Goal: Task Accomplishment & Management: Use online tool/utility

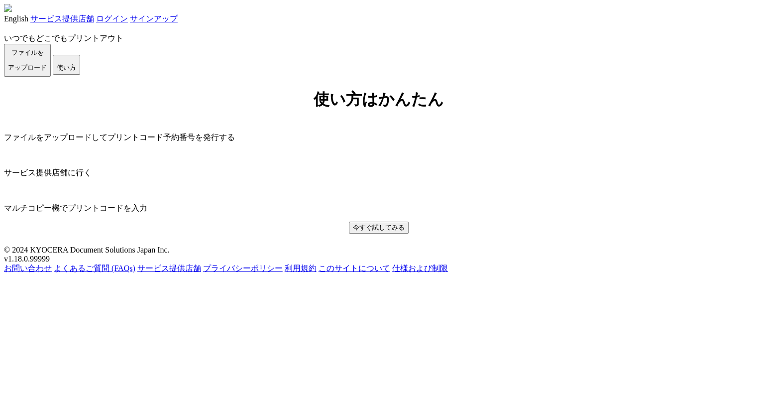
click at [128, 23] on link "ログイン" at bounding box center [112, 18] width 32 height 8
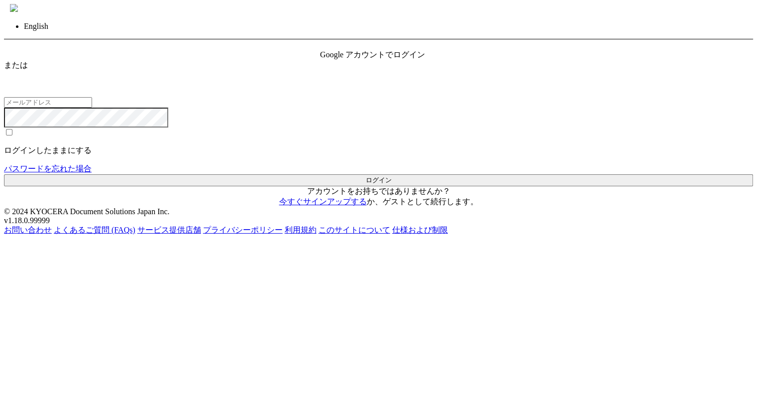
click at [92, 108] on input "email" at bounding box center [48, 102] width 88 height 10
type input "ryota.takagi@dc.kyocera.com"
click at [377, 186] on button "ログイン" at bounding box center [378, 180] width 749 height 12
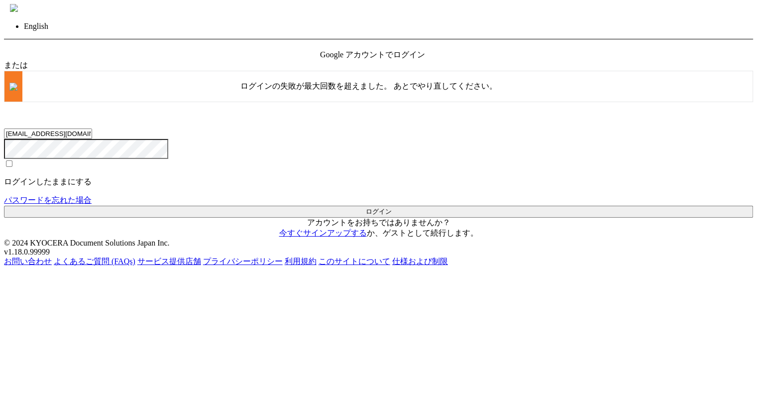
scroll to position [34, 0]
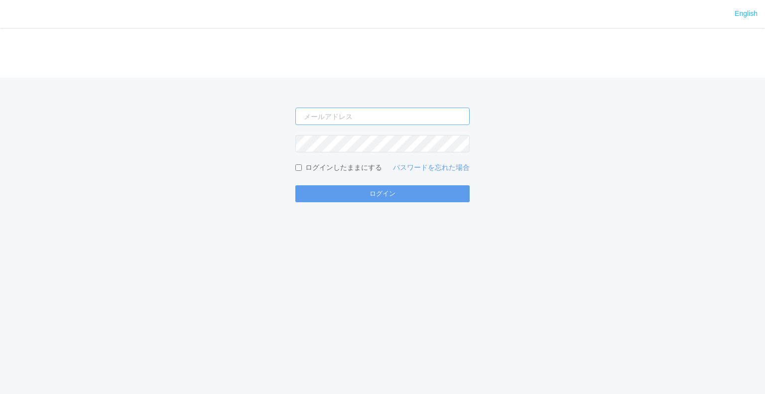
click at [447, 120] on input "email" at bounding box center [382, 116] width 174 height 17
type input "jp-atp-admin@dj.kyocera.com"
click at [295, 185] on button "ログイン" at bounding box center [382, 193] width 174 height 17
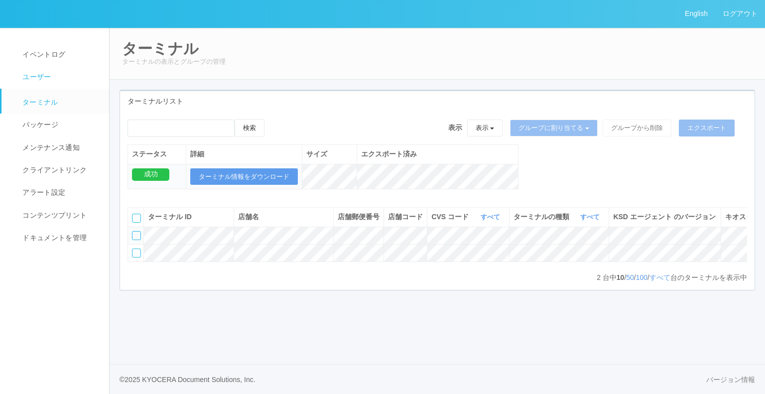
click at [42, 73] on span "ユーザー" at bounding box center [35, 77] width 31 height 8
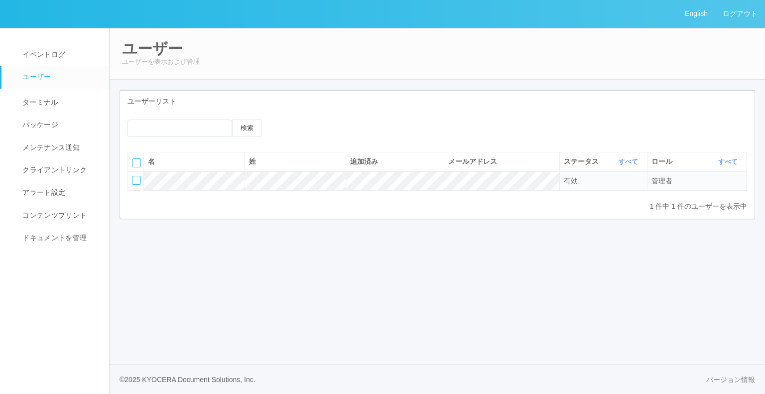
click at [284, 127] on icon at bounding box center [284, 127] width 0 height 0
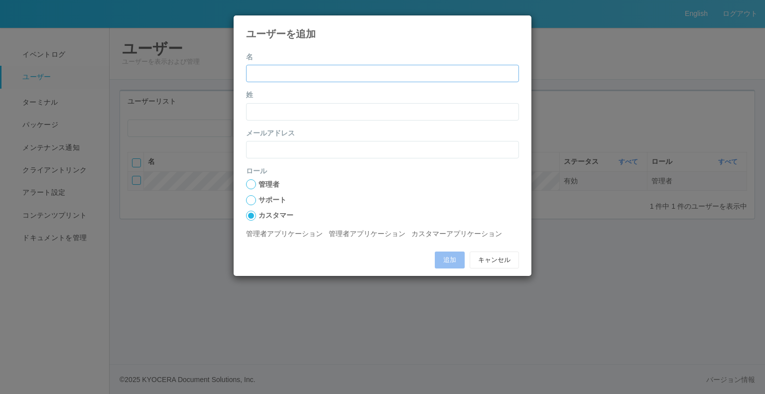
click at [305, 76] on input "name" at bounding box center [382, 73] width 273 height 17
type input "[PERSON_NAME]"
type input "[PERSON_NAME][EMAIL_ADDRESS][PERSON_NAME][DOMAIN_NAME]"
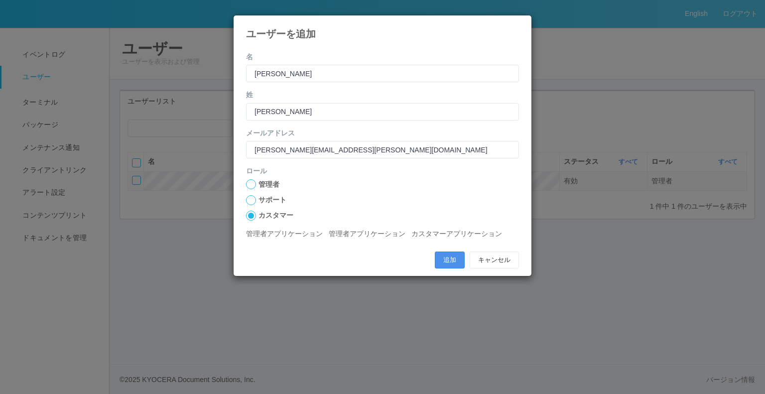
click at [446, 262] on button "追加" at bounding box center [450, 259] width 30 height 17
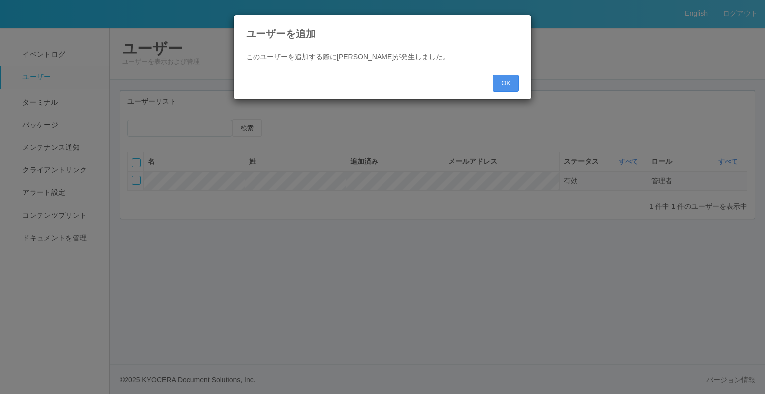
click at [503, 91] on button "OK" at bounding box center [505, 83] width 26 height 17
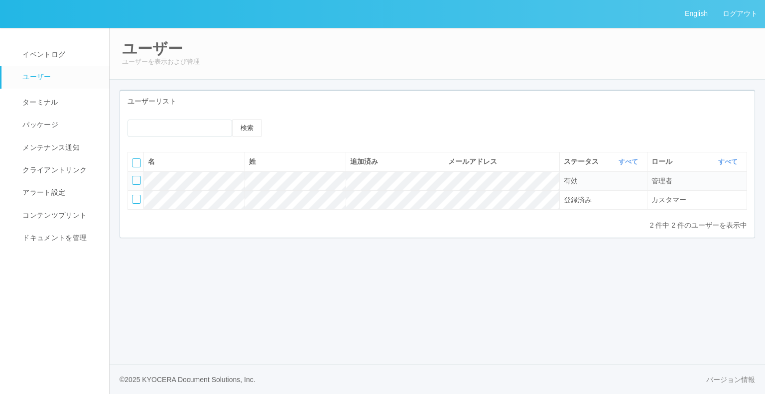
click at [256, 220] on div "2 件中 2 件のユーザーを表示中 « ‹ 1 › »" at bounding box center [436, 225] width 619 height 10
click at [134, 198] on div at bounding box center [136, 199] width 9 height 9
click at [324, 127] on icon at bounding box center [324, 127] width 0 height 0
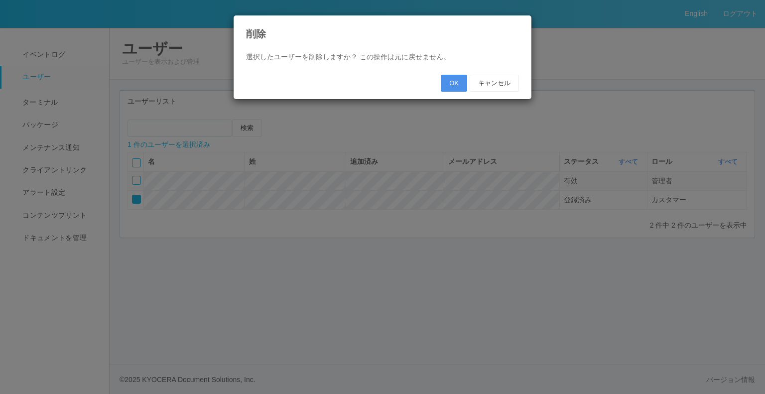
click at [456, 78] on button "OK" at bounding box center [454, 83] width 26 height 17
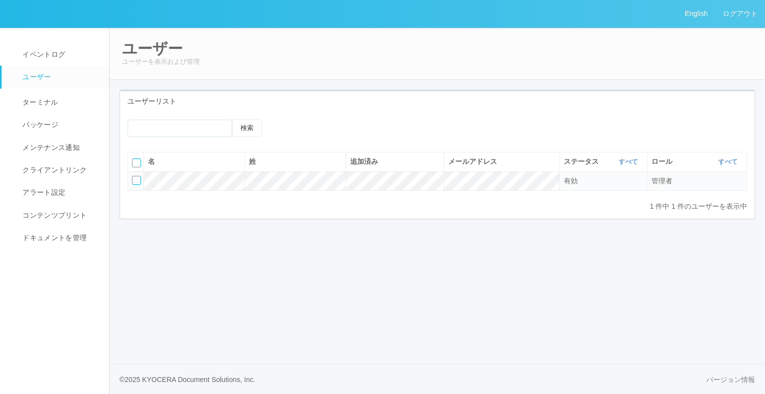
click at [284, 127] on icon at bounding box center [284, 127] width 0 height 0
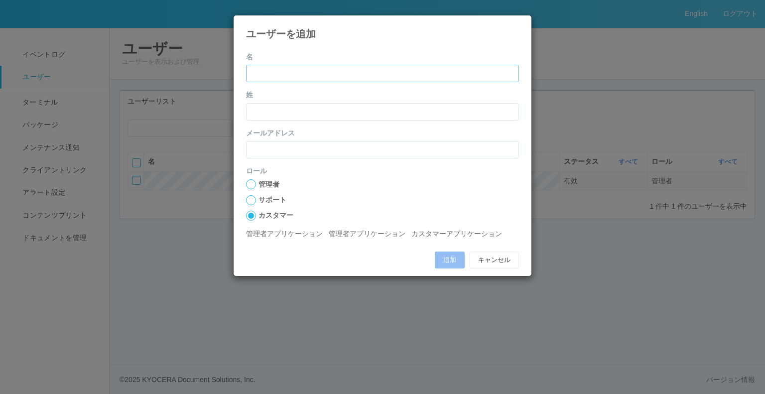
click at [303, 77] on input "name" at bounding box center [382, 73] width 273 height 17
type input "[PERSON_NAME]"
type input "[PERSON_NAME][EMAIL_ADDRESS][PERSON_NAME][DOMAIN_NAME]"
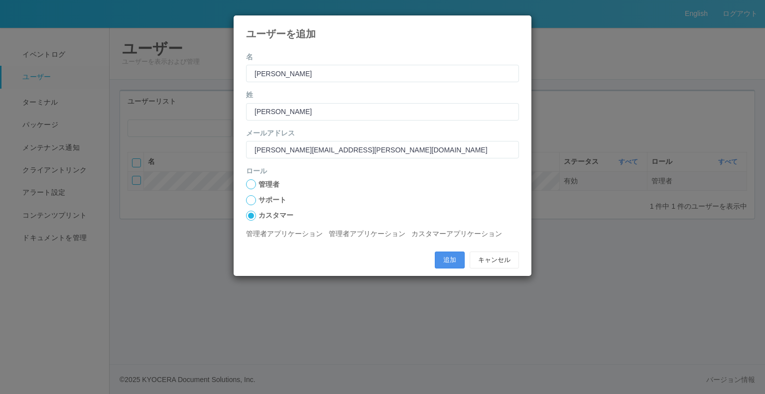
click at [449, 258] on button "追加" at bounding box center [450, 259] width 30 height 17
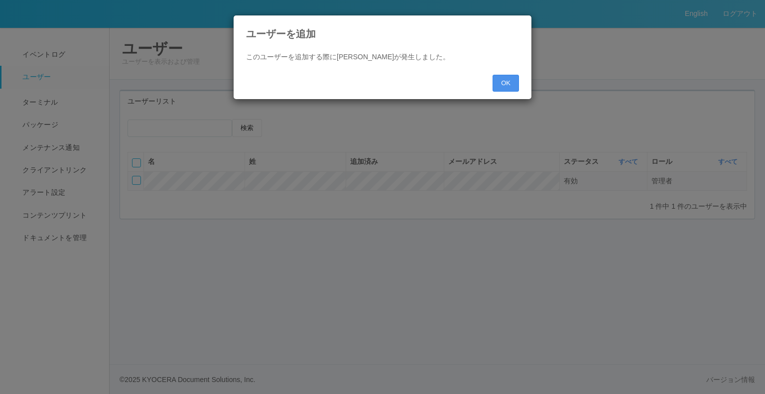
click at [494, 77] on button "OK" at bounding box center [505, 83] width 26 height 17
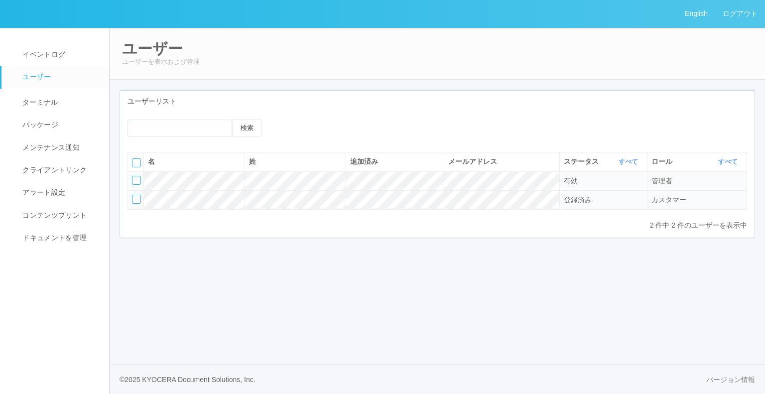
click at [580, 195] on div "登録済み" at bounding box center [603, 200] width 79 height 10
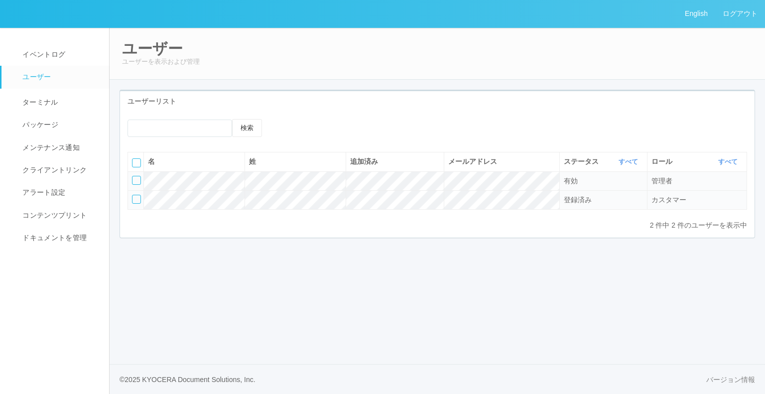
click at [137, 197] on div at bounding box center [136, 199] width 9 height 9
click at [324, 127] on icon at bounding box center [324, 127] width 0 height 0
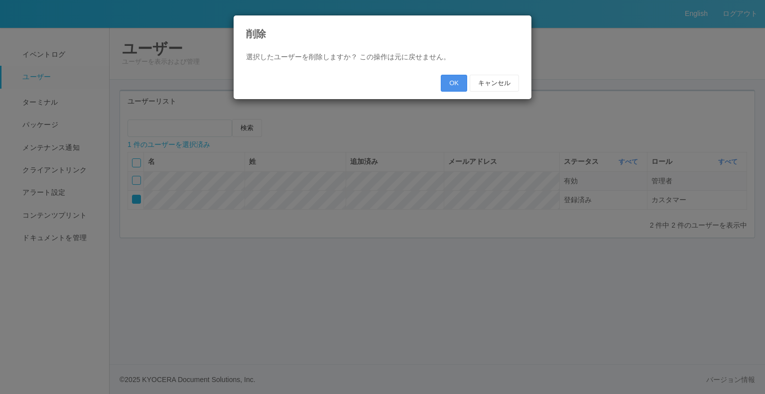
click at [460, 87] on button "OK" at bounding box center [454, 83] width 26 height 17
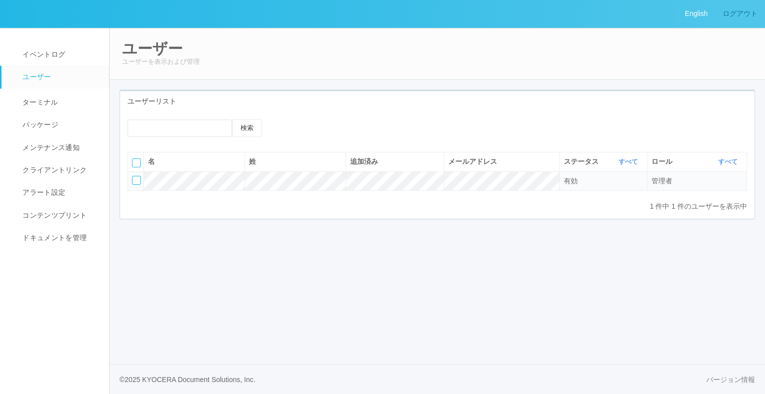
click at [735, 17] on link "ログアウト" at bounding box center [740, 13] width 50 height 27
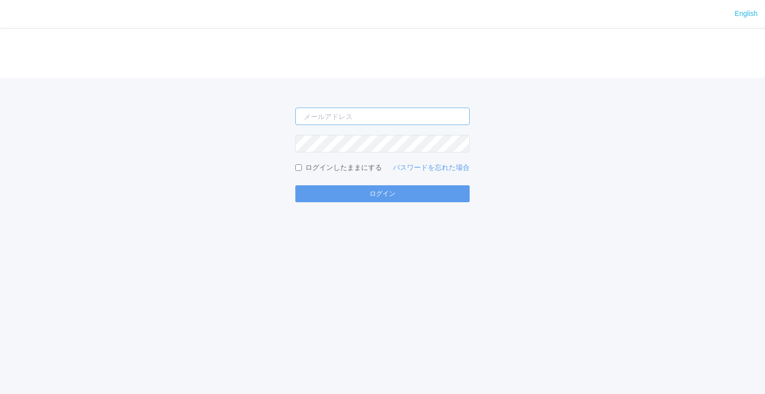
click at [409, 115] on input "email" at bounding box center [382, 116] width 174 height 17
type input "[EMAIL_ADDRESS][DOMAIN_NAME]"
drag, startPoint x: 408, startPoint y: 112, endPoint x: 290, endPoint y: 113, distance: 118.5
click at [290, 113] on div "jp-atp-admin@dj.kyocera.com ログインしたままにする パスワードを忘れた場合 ログイン" at bounding box center [382, 140] width 765 height 124
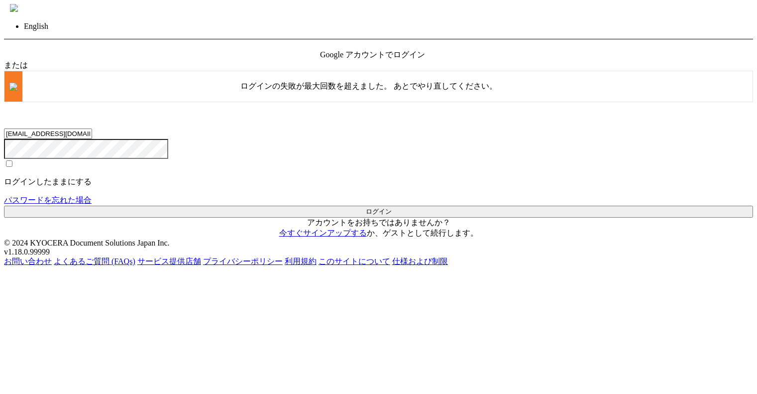
scroll to position [34, 0]
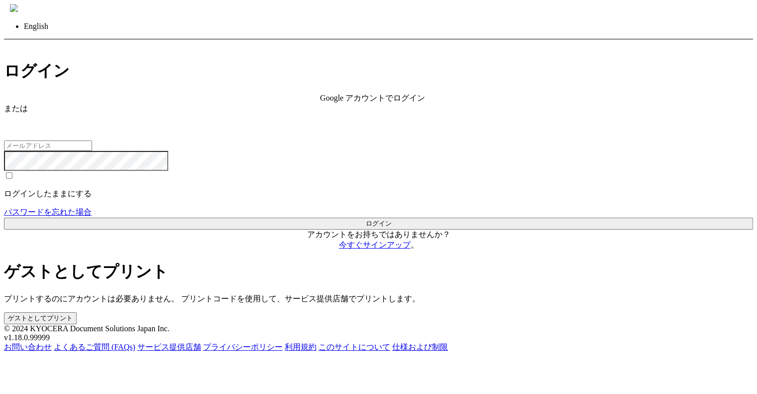
click at [77, 312] on button "ゲストとしてプリント" at bounding box center [40, 318] width 73 height 12
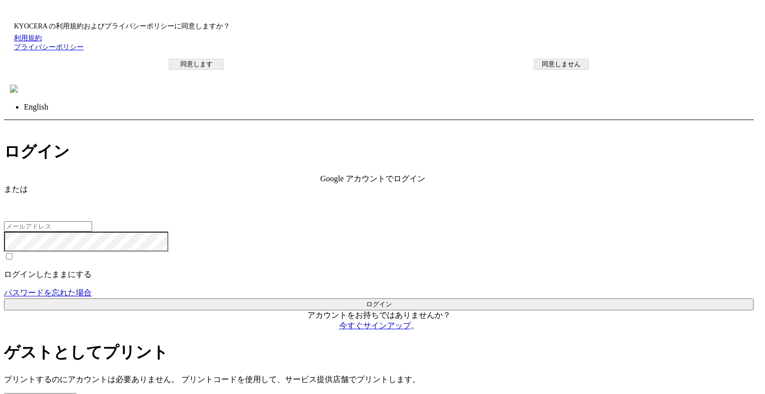
click at [224, 70] on button "同意します" at bounding box center [196, 64] width 55 height 11
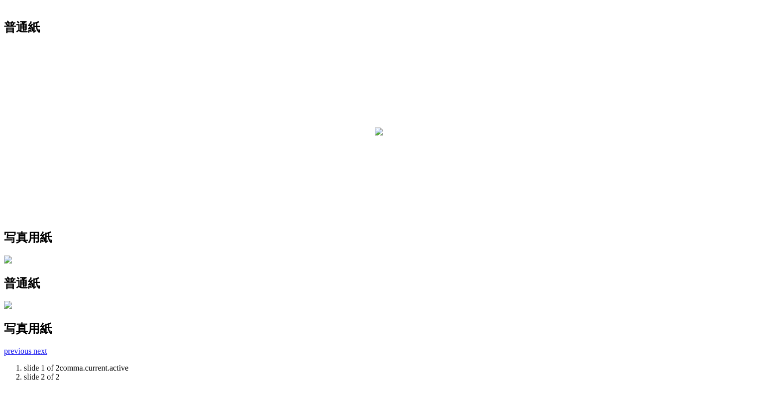
scroll to position [227, 0]
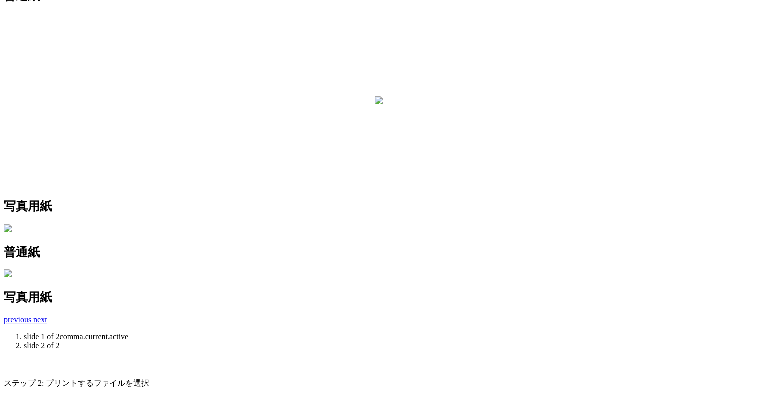
scroll to position [257, 0]
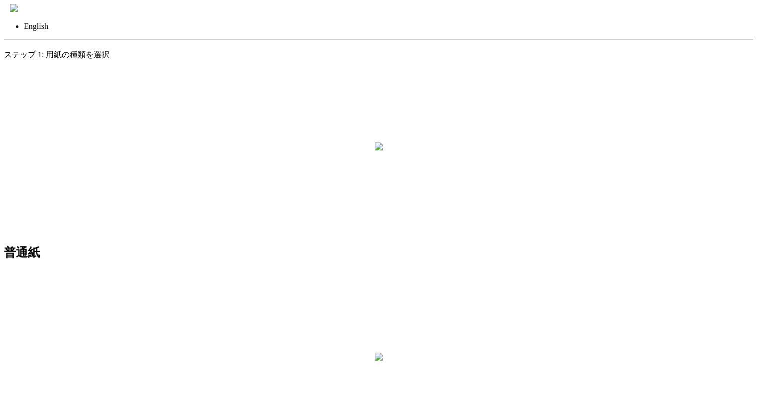
click at [383, 353] on div at bounding box center [379, 358] width 8 height 10
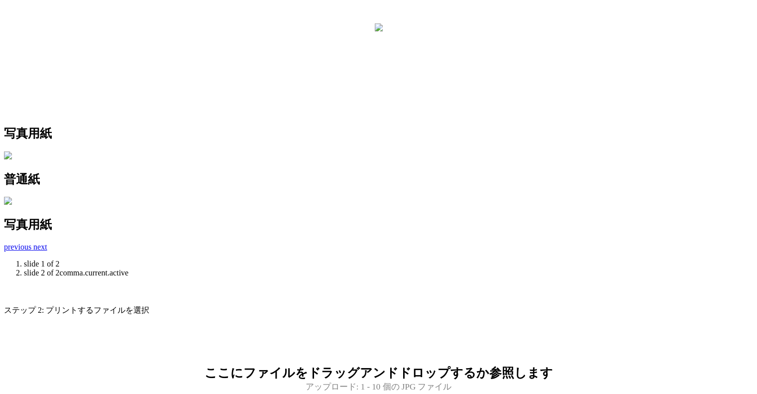
scroll to position [323, 0]
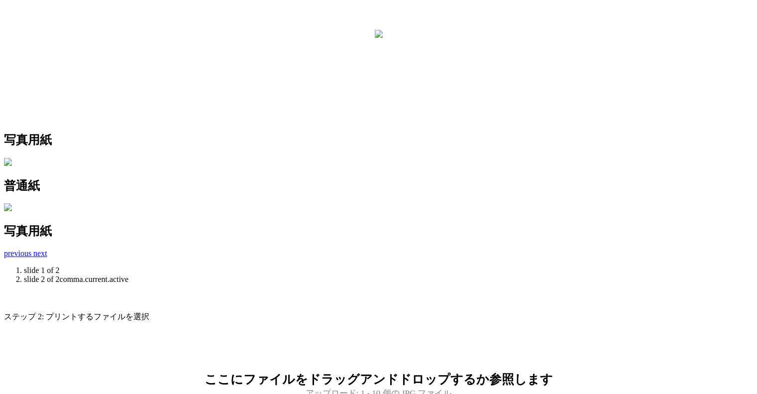
click at [525, 342] on div "ここにファイルをドラッグアンドドロップするか 参照 します アップロード: 1 - 10 個の JPG ファイル ファイルごとの最大サイズ: 10 MB" at bounding box center [378, 376] width 749 height 68
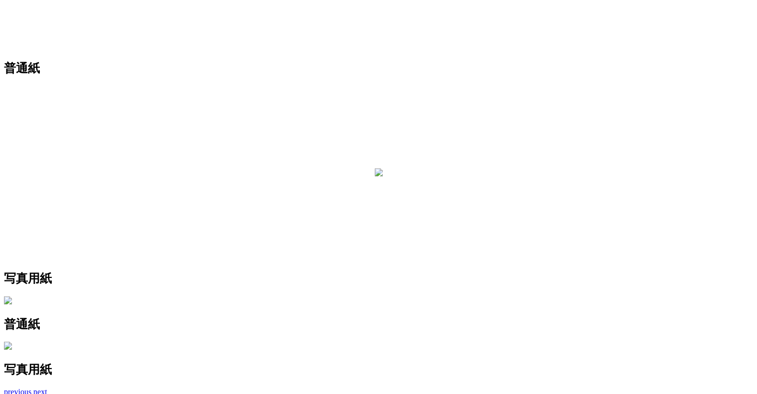
scroll to position [183, 0]
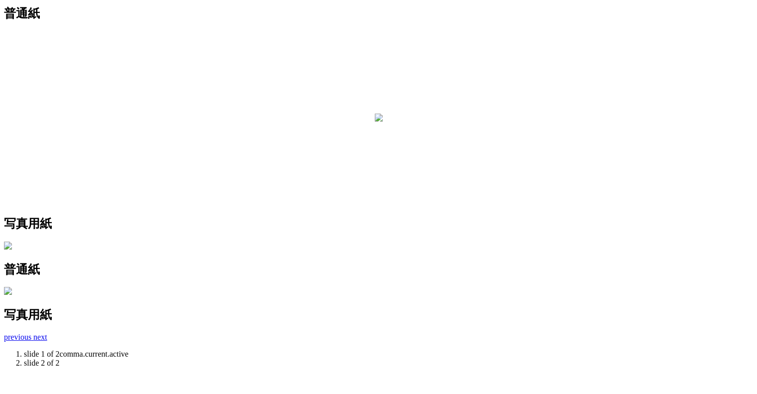
scroll to position [239, 0]
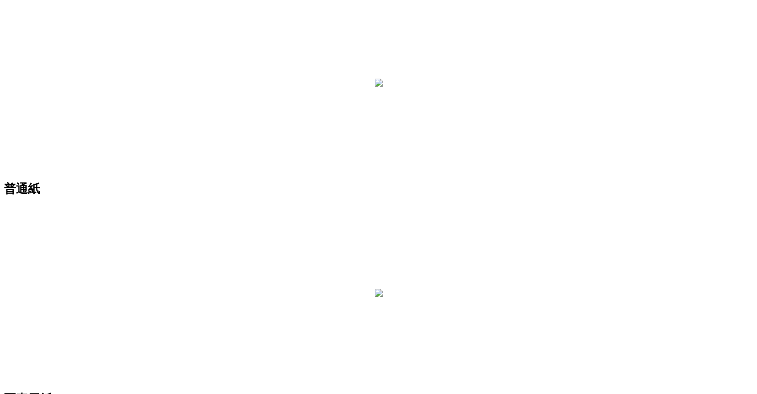
scroll to position [62, 0]
click at [383, 291] on img at bounding box center [379, 295] width 8 height 8
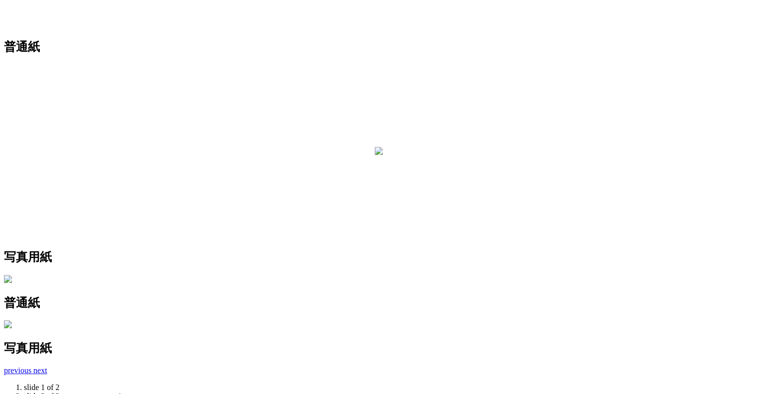
scroll to position [203, 0]
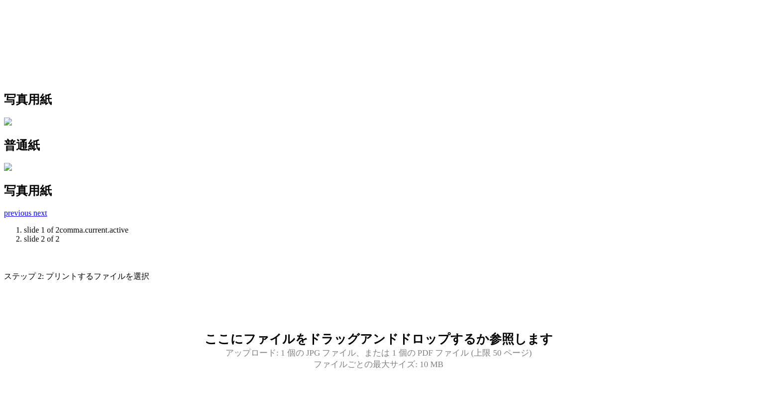
scroll to position [0, 0]
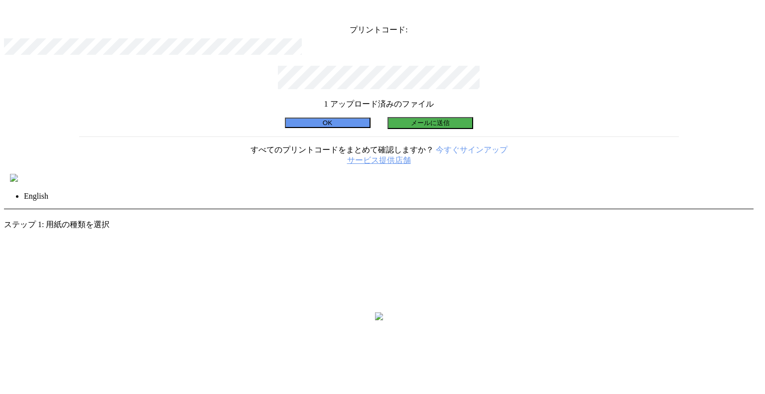
click at [348, 128] on button "OK" at bounding box center [328, 123] width 86 height 10
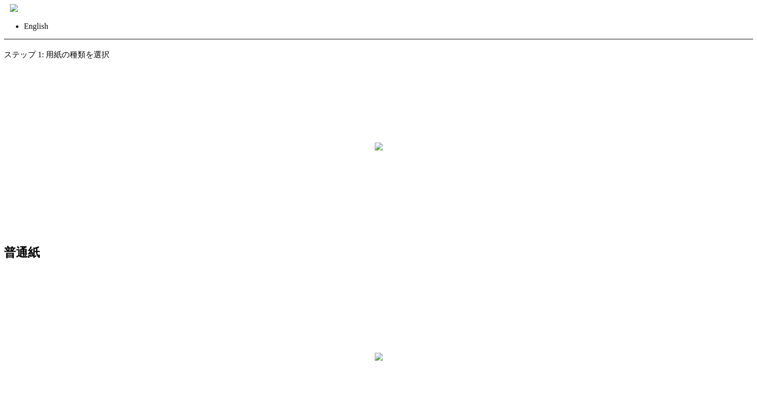
click at [20, 40] on link "戻る" at bounding box center [12, 44] width 16 height 8
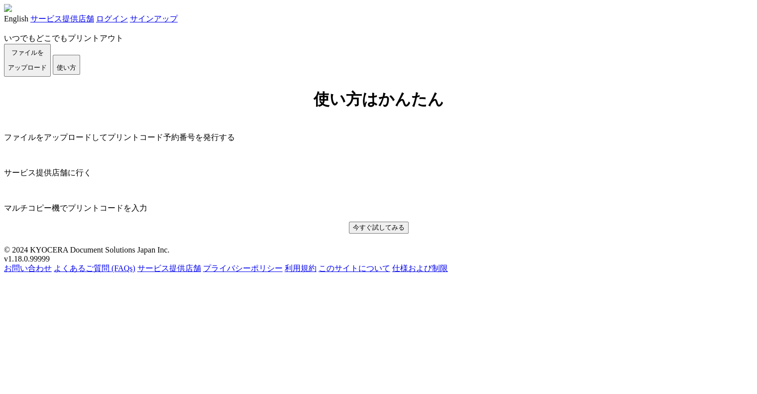
click at [128, 17] on link "ログイン" at bounding box center [112, 18] width 32 height 8
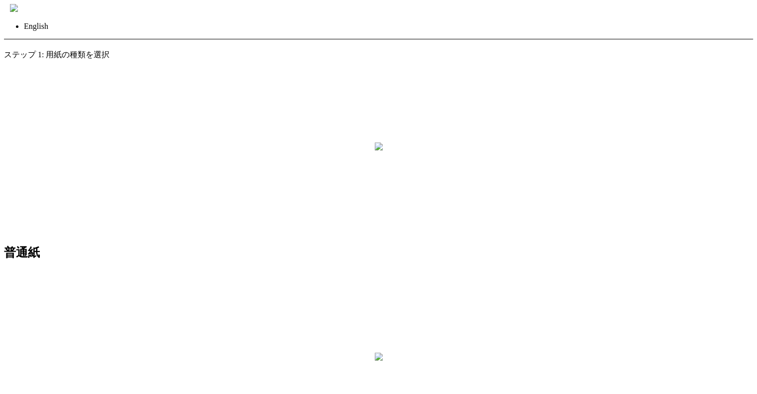
click at [20, 40] on link "戻る" at bounding box center [12, 44] width 16 height 8
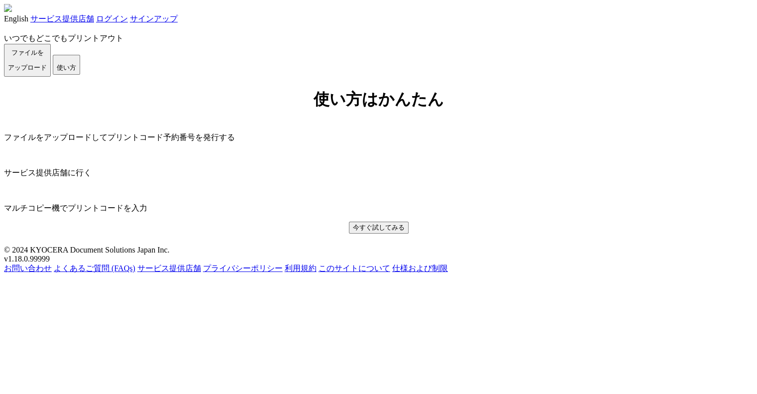
click at [80, 75] on button "使い方" at bounding box center [66, 65] width 27 height 20
click at [178, 19] on link "サインアップ" at bounding box center [154, 18] width 48 height 8
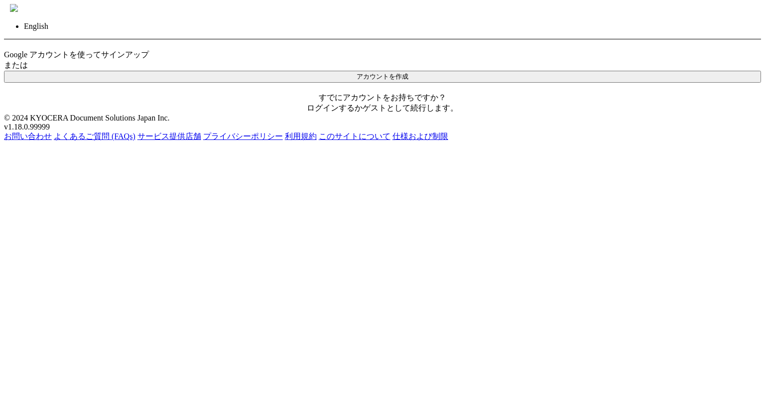
click at [345, 112] on link "ログインする" at bounding box center [331, 108] width 48 height 8
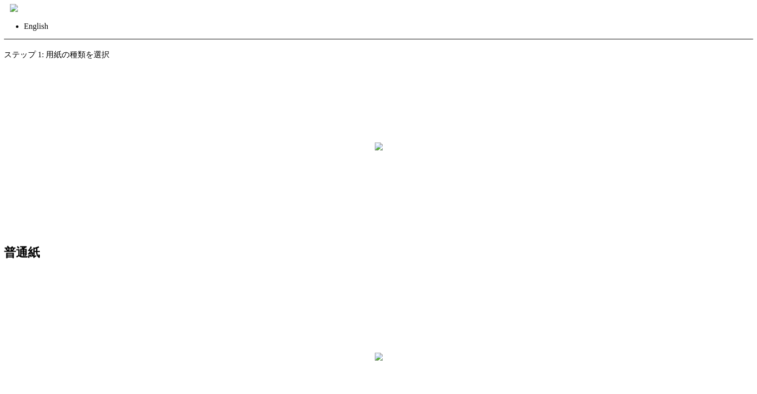
click at [18, 12] on img at bounding box center [14, 8] width 8 height 8
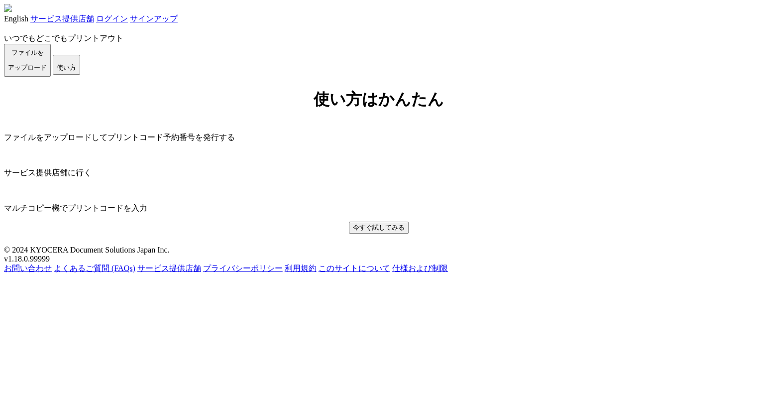
click at [128, 22] on link "ログイン" at bounding box center [112, 18] width 32 height 8
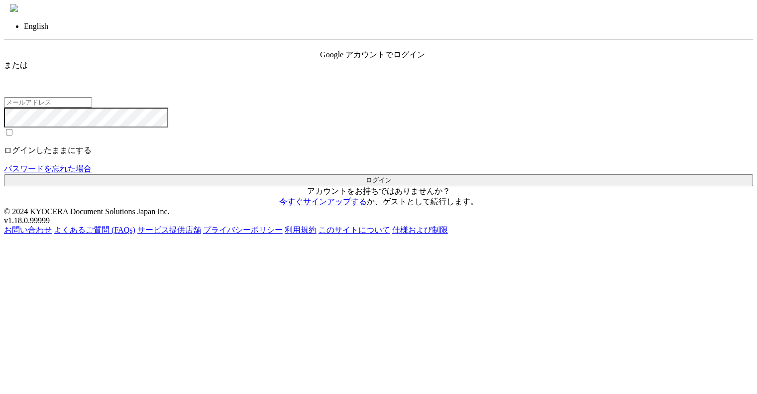
click at [92, 108] on input "email" at bounding box center [48, 102] width 88 height 10
type input "[EMAIL_ADDRESS][DOMAIN_NAME]"
click at [4, 174] on button "ログイン" at bounding box center [378, 180] width 749 height 12
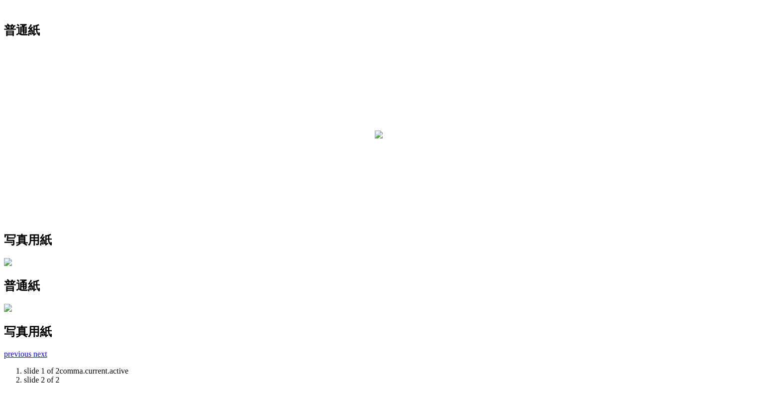
scroll to position [329, 0]
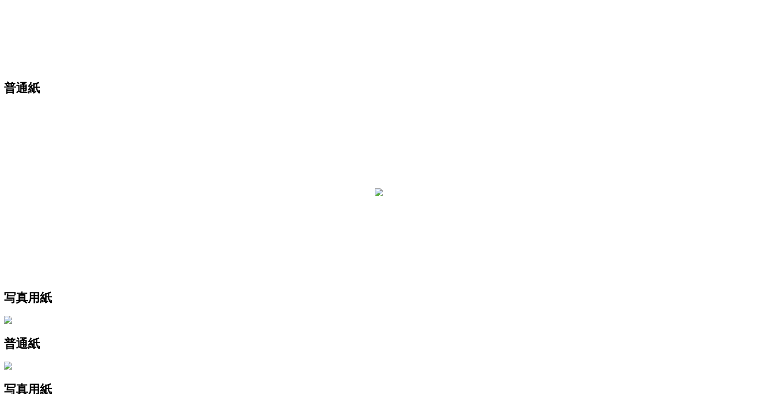
scroll to position [265, 0]
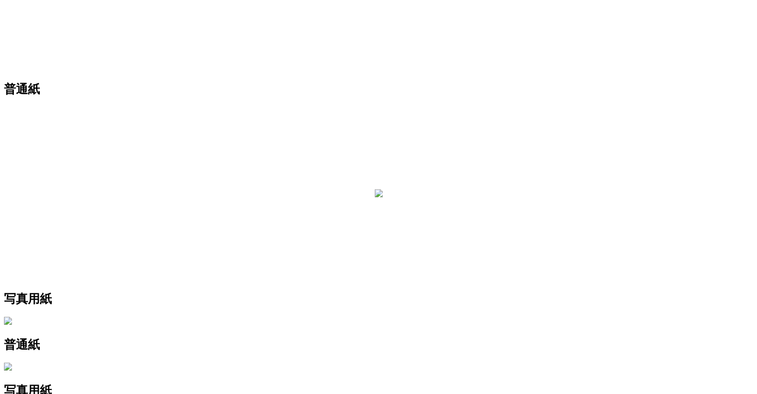
scroll to position [0, 0]
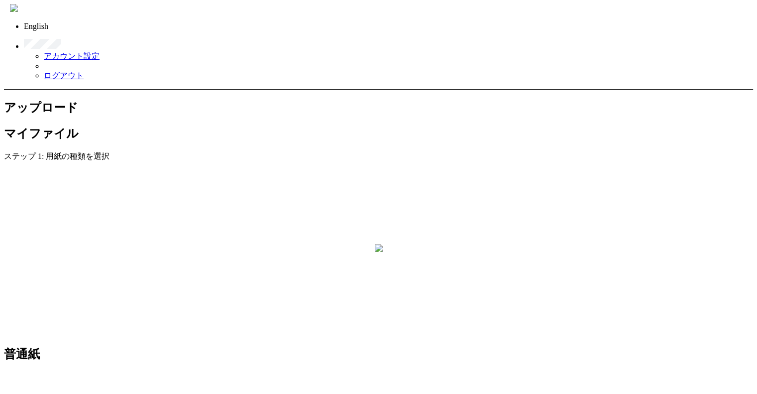
click at [169, 125] on h2 "マイファイル" at bounding box center [378, 133] width 749 height 16
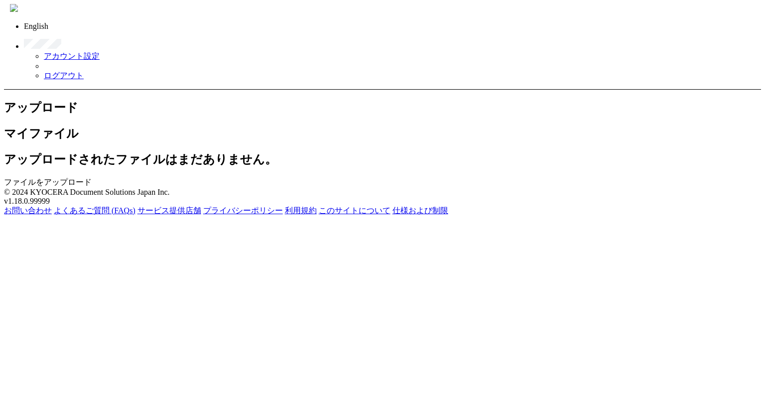
click at [88, 100] on h2 "アップロード" at bounding box center [382, 108] width 757 height 16
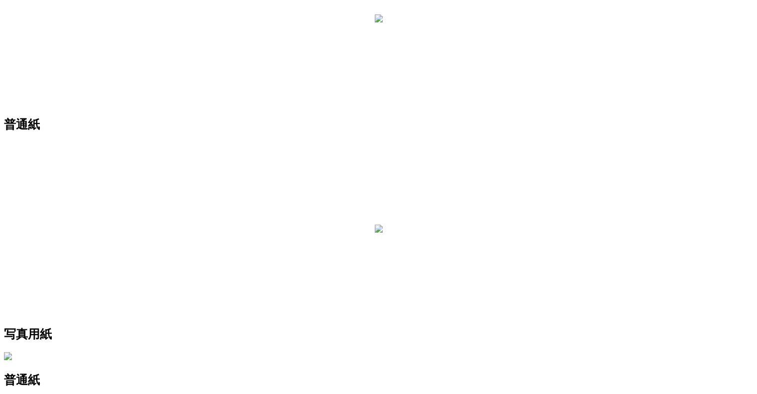
scroll to position [285, 0]
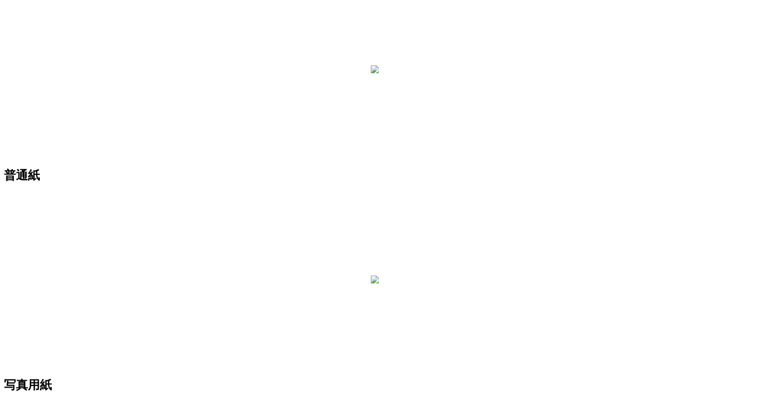
scroll to position [0, 0]
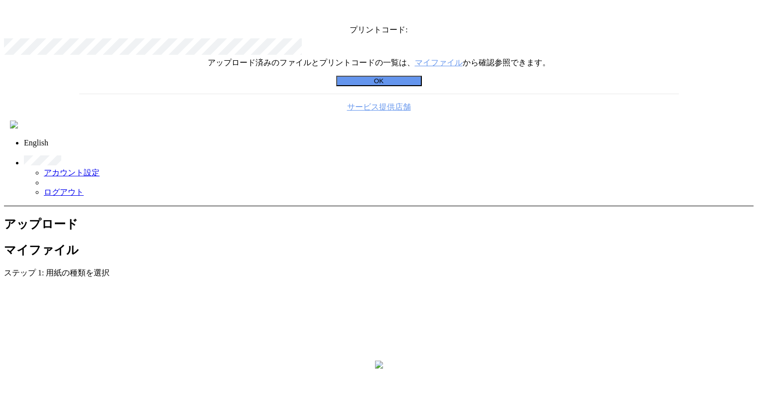
click at [398, 86] on button "OK" at bounding box center [379, 81] width 86 height 10
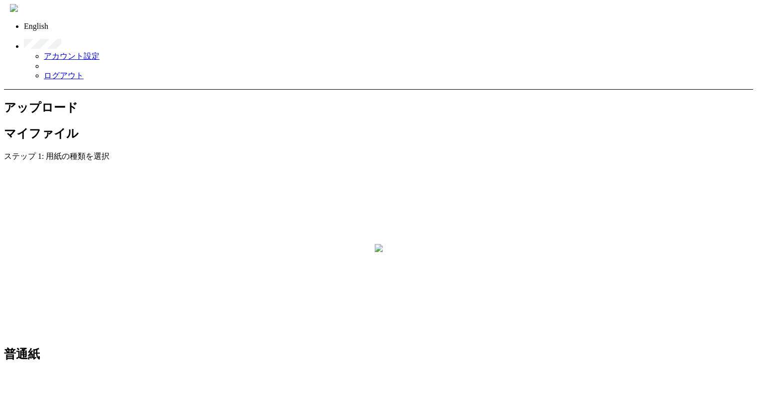
click at [189, 125] on h2 "マイファイル" at bounding box center [378, 133] width 749 height 16
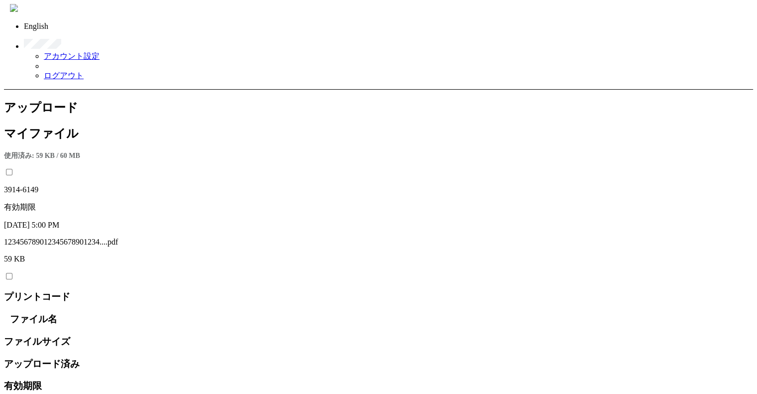
click at [95, 100] on h2 "アップロード" at bounding box center [378, 108] width 749 height 16
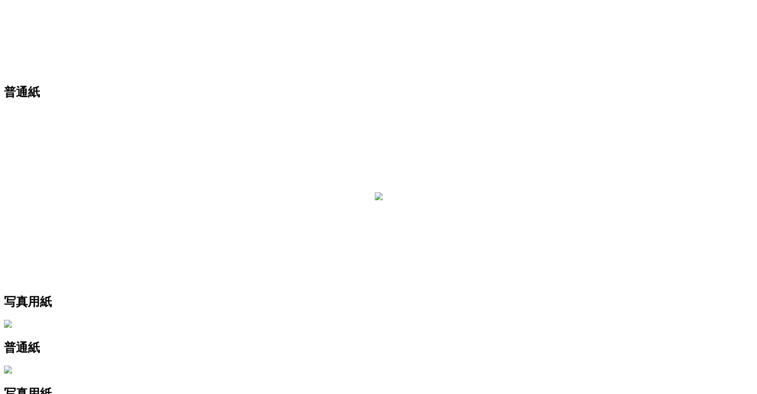
scroll to position [261, 0]
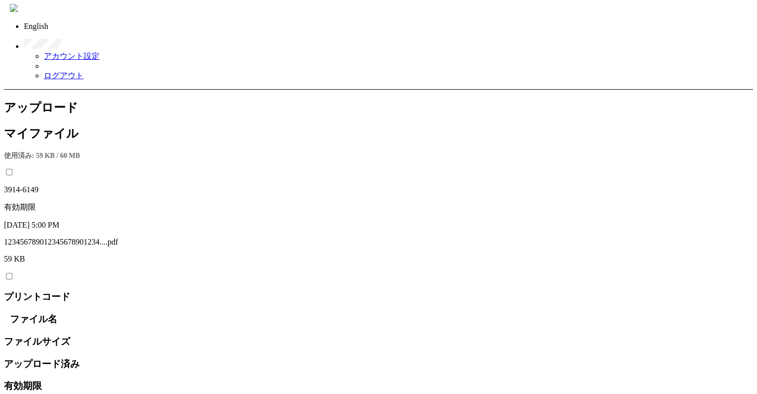
click at [78, 100] on h2 "アップロード" at bounding box center [378, 108] width 749 height 16
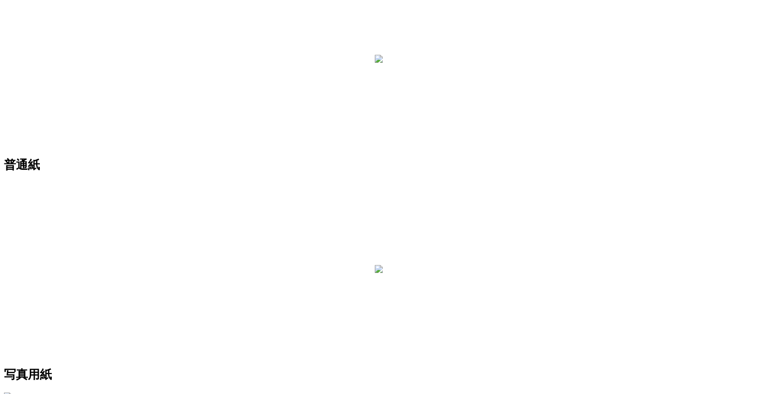
scroll to position [189, 0]
click at [383, 265] on div at bounding box center [379, 270] width 8 height 10
click at [375, 65] on div at bounding box center [379, 60] width 8 height 10
click at [383, 279] on div at bounding box center [379, 284] width 8 height 10
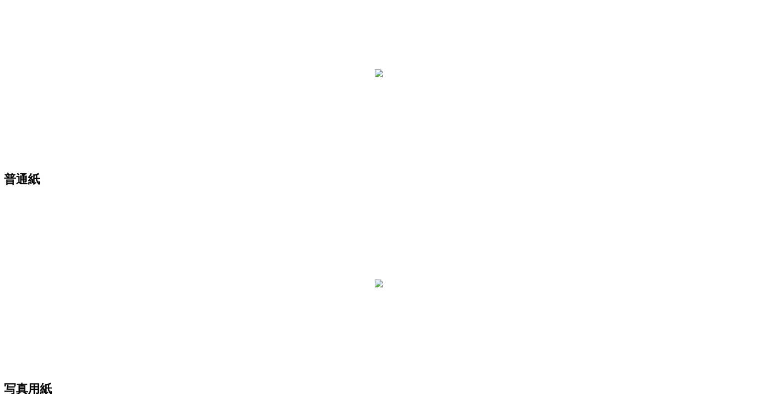
click at [375, 77] on div at bounding box center [379, 74] width 8 height 10
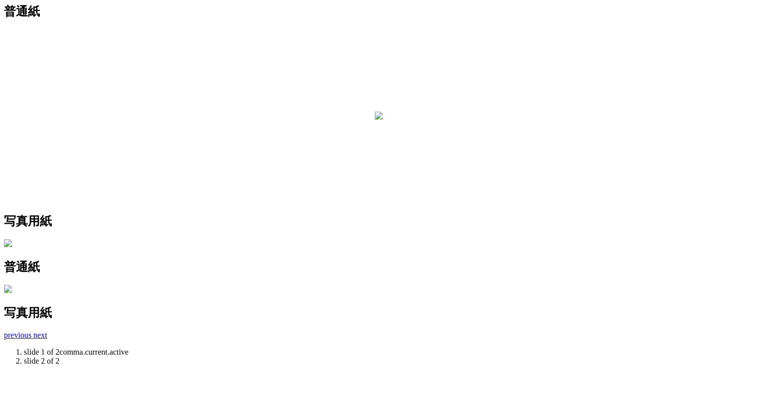
scroll to position [233, 0]
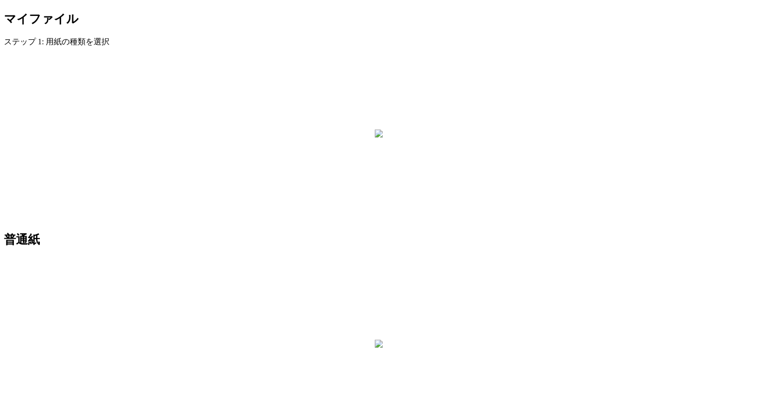
scroll to position [108, 0]
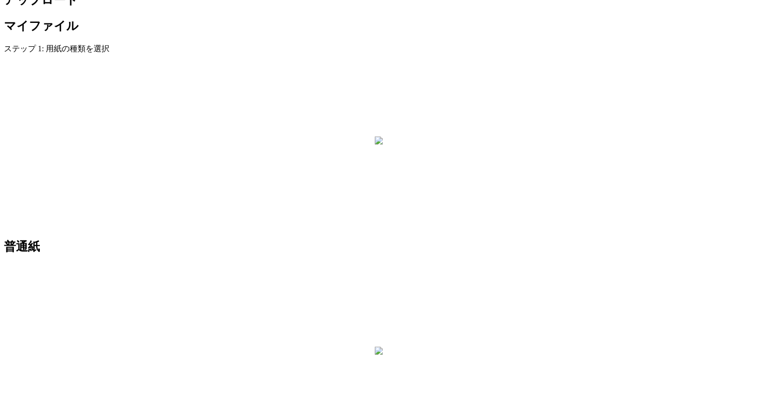
click at [383, 347] on div at bounding box center [379, 352] width 8 height 10
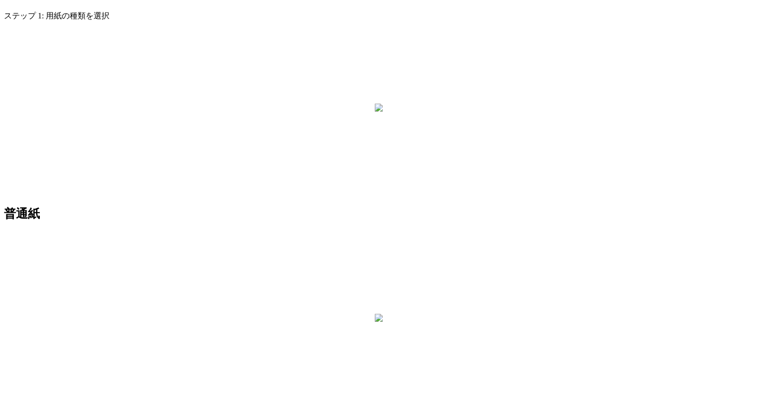
scroll to position [141, 0]
click at [375, 103] on div at bounding box center [379, 108] width 8 height 10
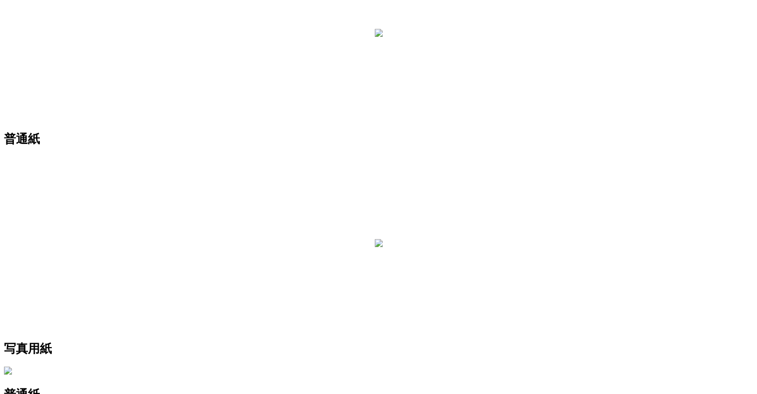
scroll to position [215, 0]
click at [383, 239] on div at bounding box center [379, 244] width 8 height 10
click at [332, 67] on div at bounding box center [378, 34] width 749 height 174
click at [375, 39] on div at bounding box center [379, 34] width 8 height 10
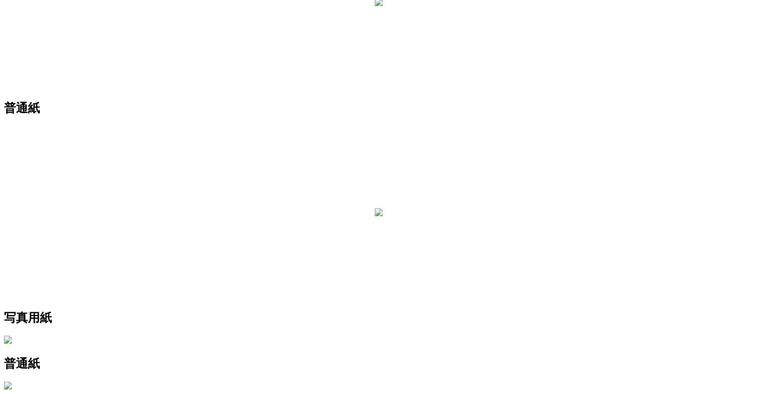
scroll to position [247, 0]
